Goal: Information Seeking & Learning: Learn about a topic

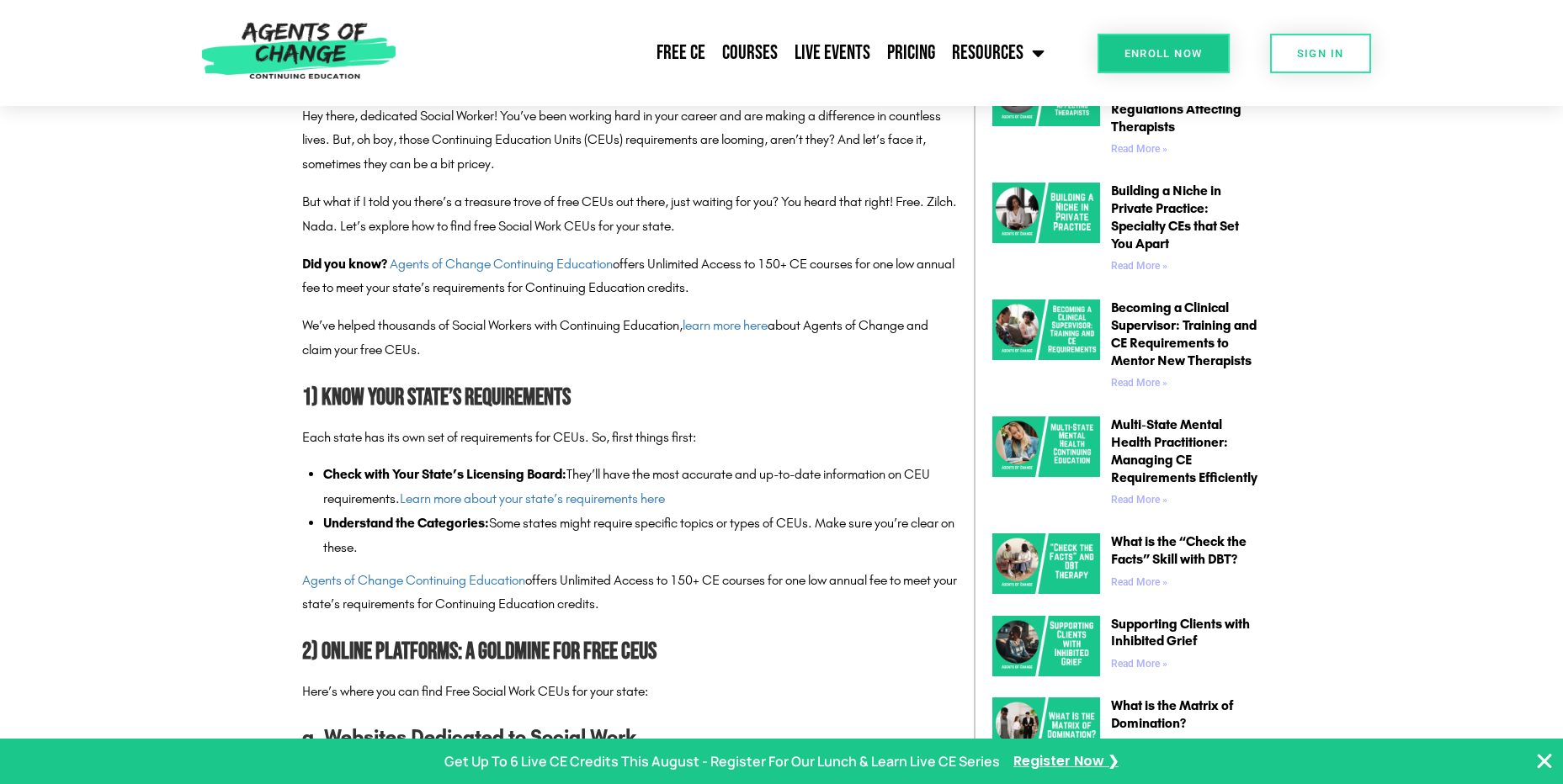
scroll to position [1010, 0]
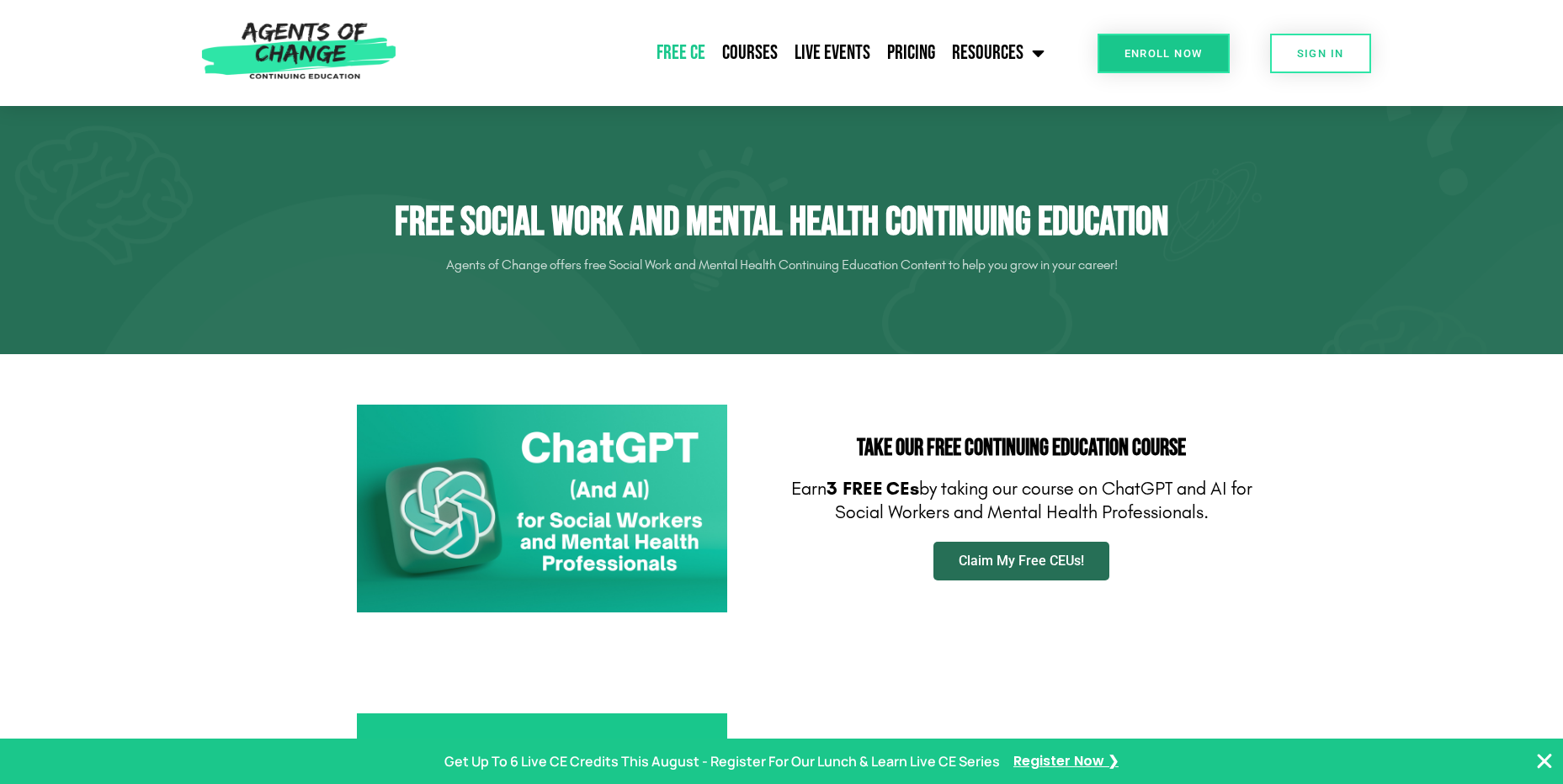
click at [990, 564] on span "Claim My Free CEUs!" at bounding box center [1021, 561] width 125 height 13
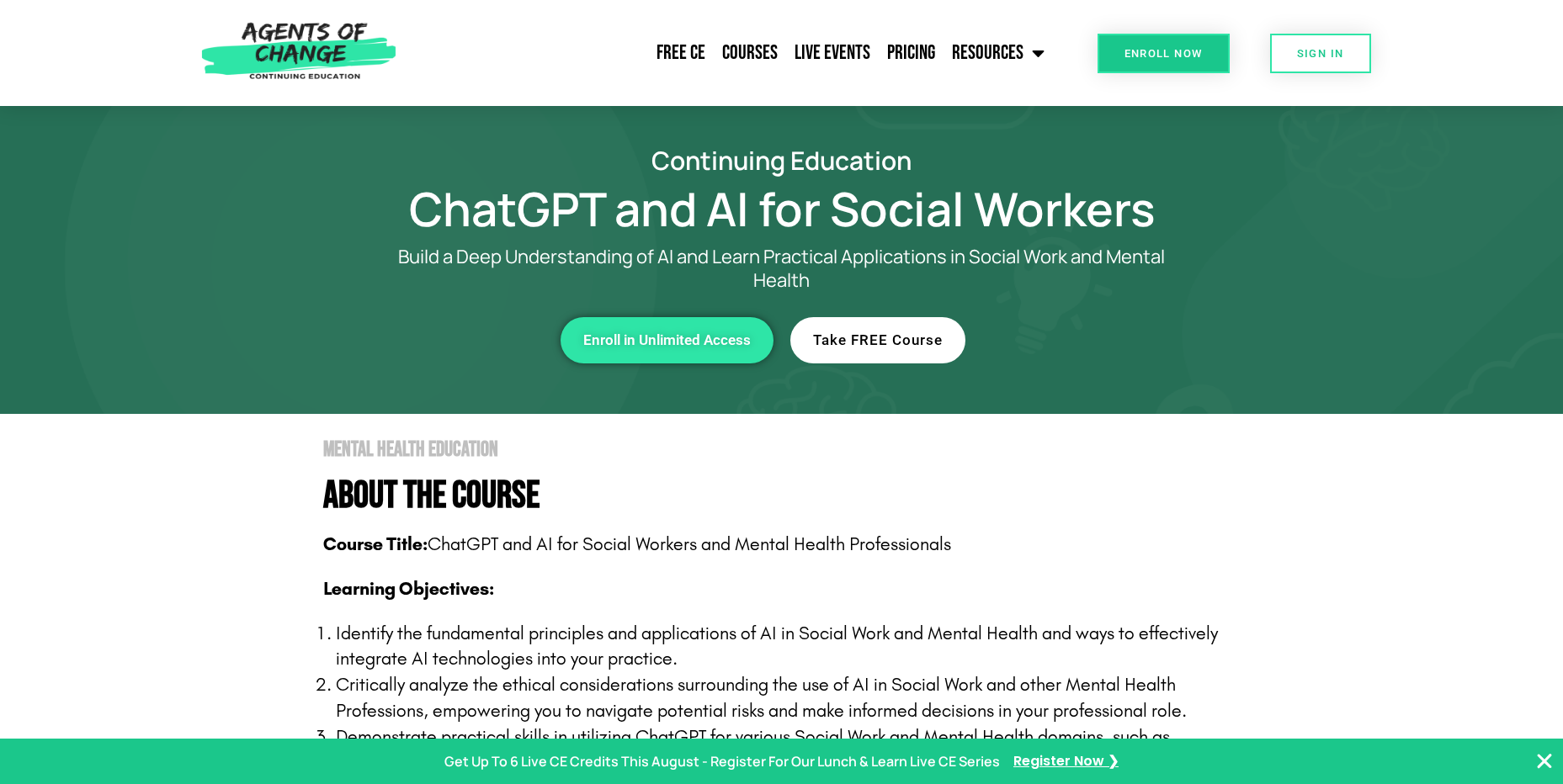
click at [865, 334] on span "Take FREE Course" at bounding box center [878, 340] width 130 height 14
